Goal: Check status: Check status

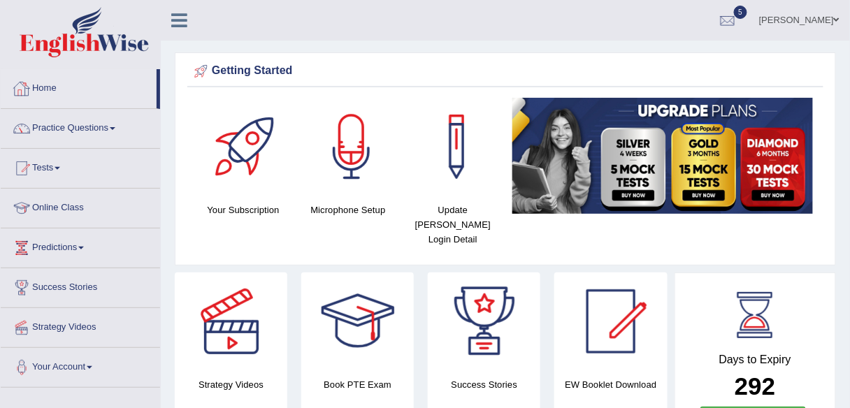
click at [50, 81] on link "Home" at bounding box center [79, 86] width 156 height 35
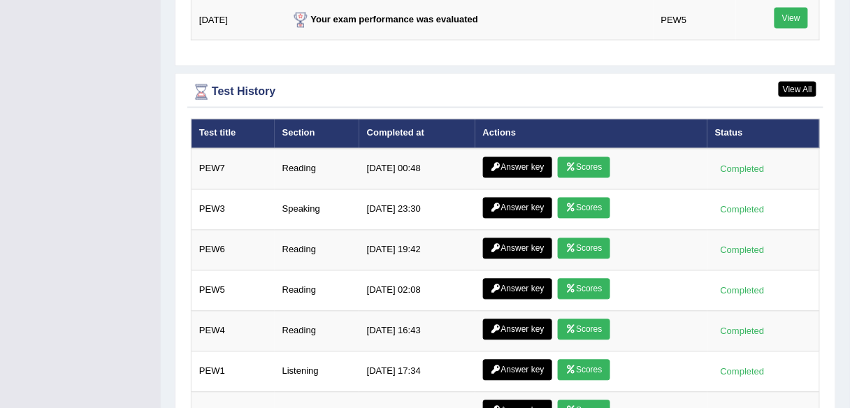
scroll to position [1882, 0]
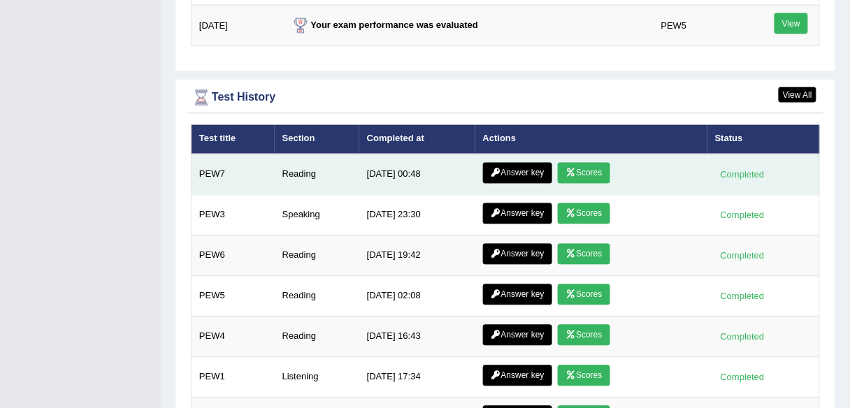
click at [526, 163] on link "Answer key" at bounding box center [517, 173] width 69 height 21
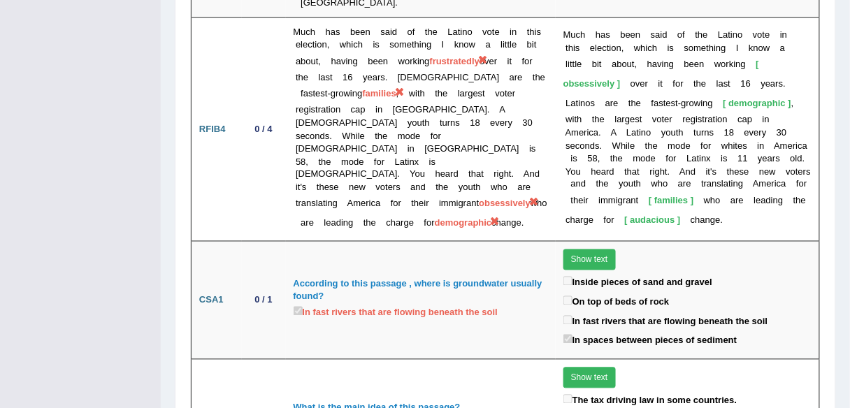
scroll to position [3165, 0]
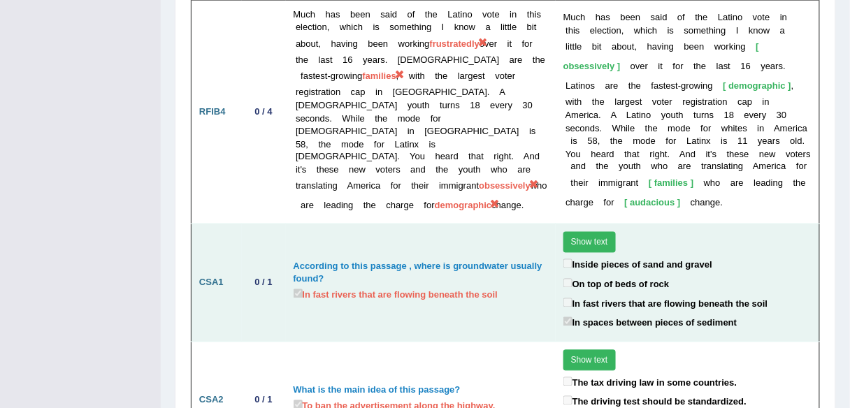
click at [584, 232] on button "Show text" at bounding box center [589, 242] width 52 height 21
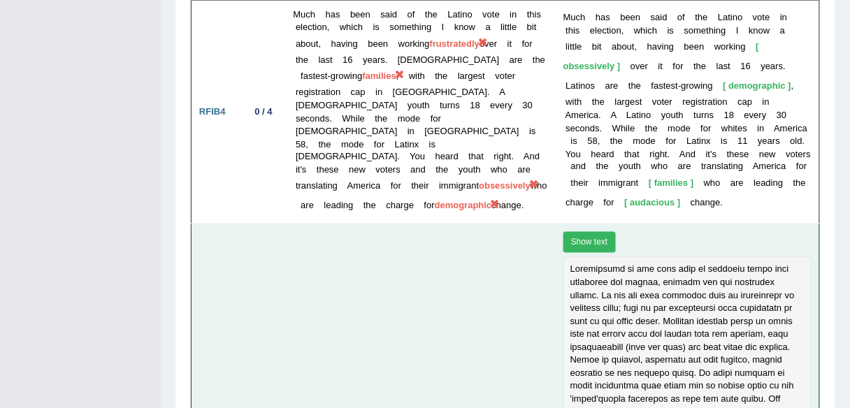
click at [584, 232] on button "Show text" at bounding box center [589, 242] width 52 height 21
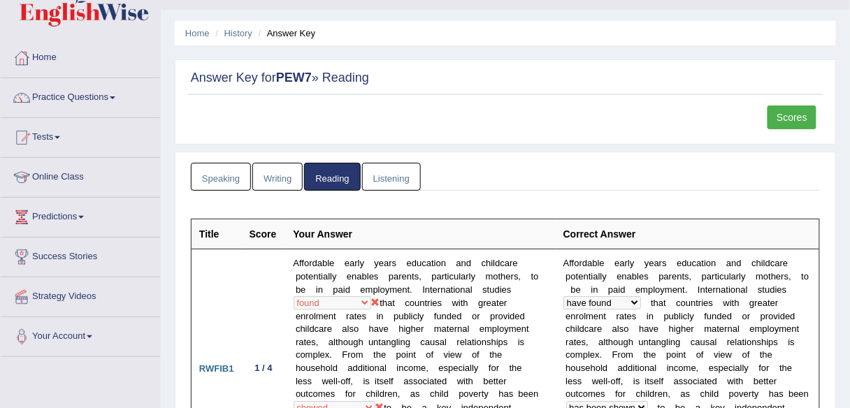
scroll to position [22, 0]
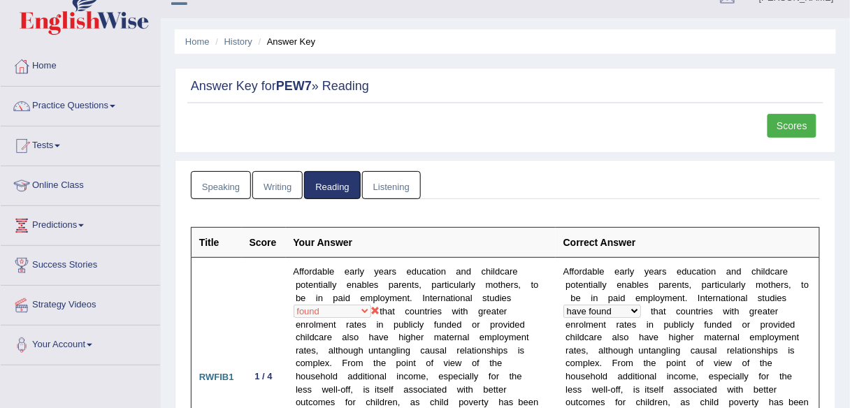
click at [793, 119] on link "Scores" at bounding box center [792, 126] width 49 height 24
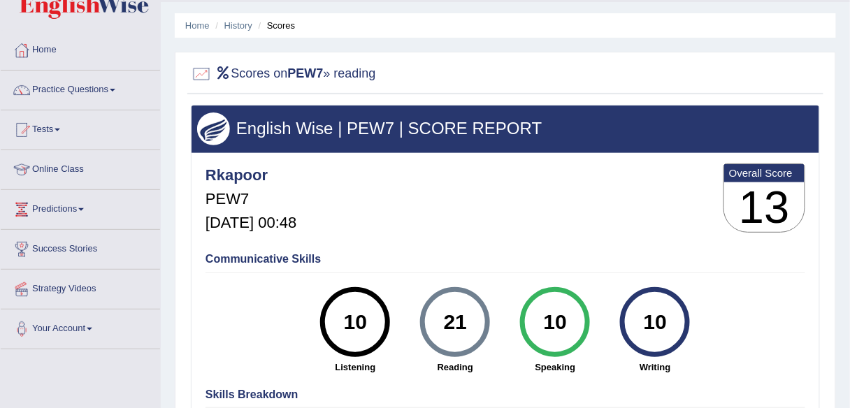
scroll to position [36, 0]
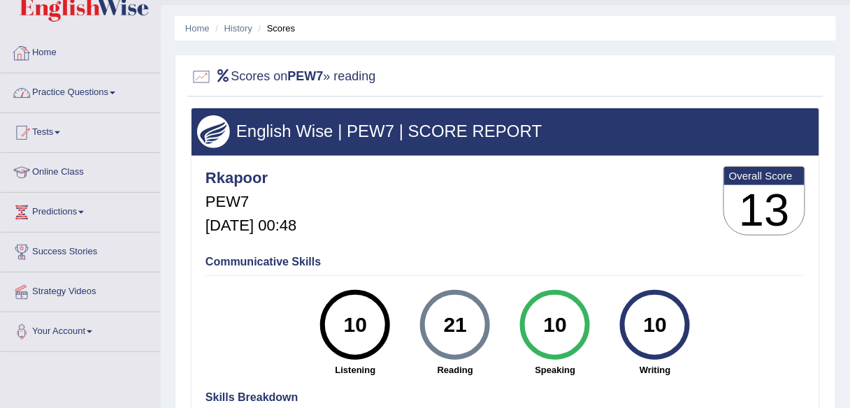
click at [52, 53] on link "Home" at bounding box center [80, 51] width 159 height 35
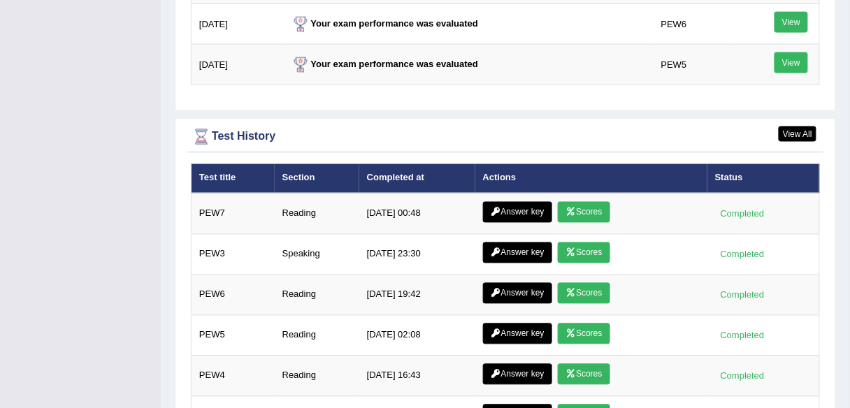
scroll to position [1993, 0]
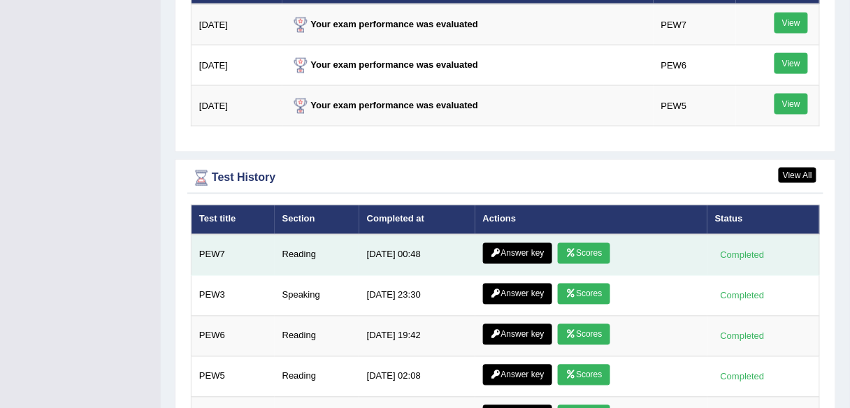
click at [521, 243] on link "Answer key" at bounding box center [517, 253] width 69 height 21
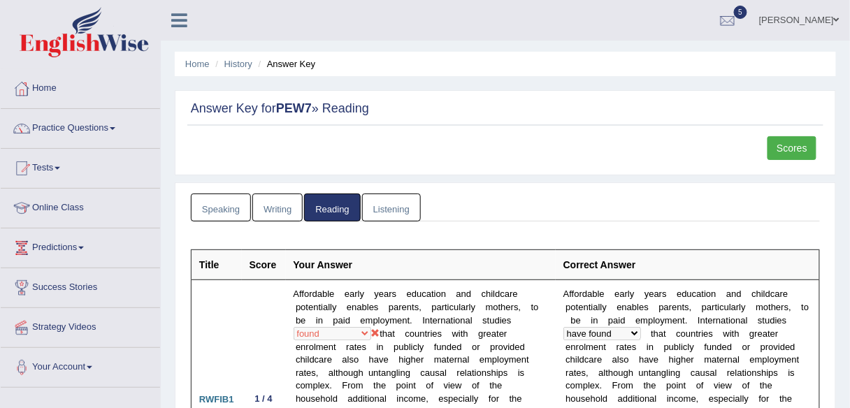
click at [790, 144] on link "Scores" at bounding box center [792, 148] width 49 height 24
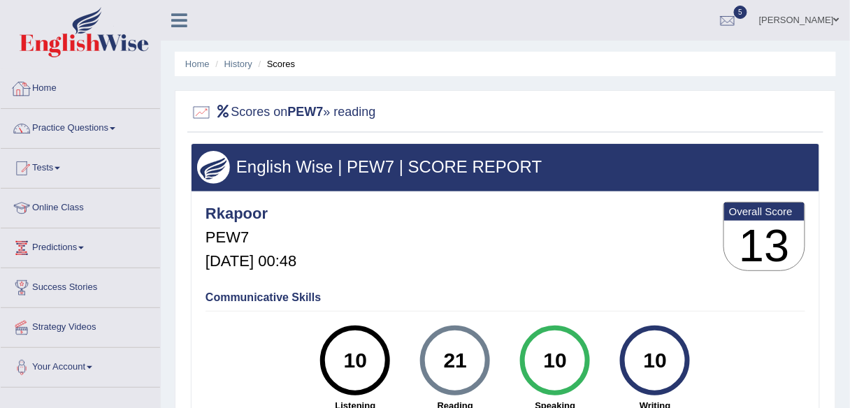
click at [52, 87] on link "Home" at bounding box center [80, 86] width 159 height 35
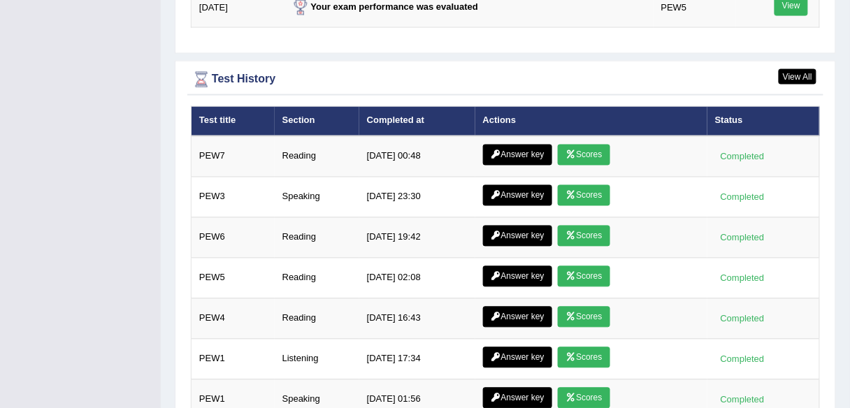
scroll to position [1911, 0]
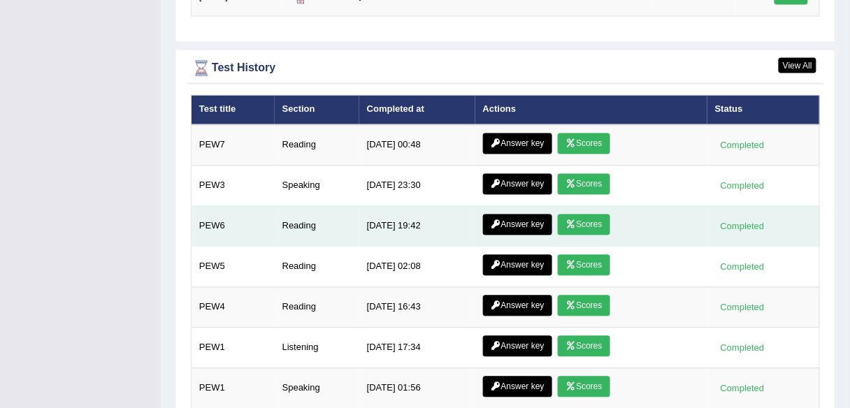
click at [517, 215] on link "Answer key" at bounding box center [517, 225] width 69 height 21
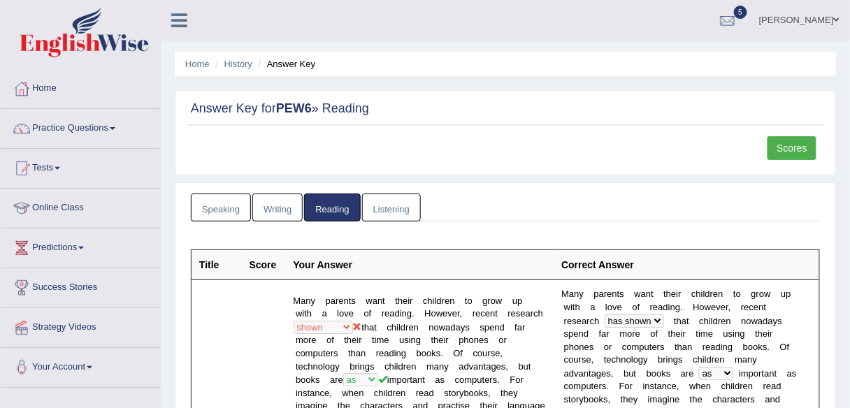
click at [796, 148] on link "Scores" at bounding box center [792, 148] width 49 height 24
